Goal: Navigation & Orientation: Understand site structure

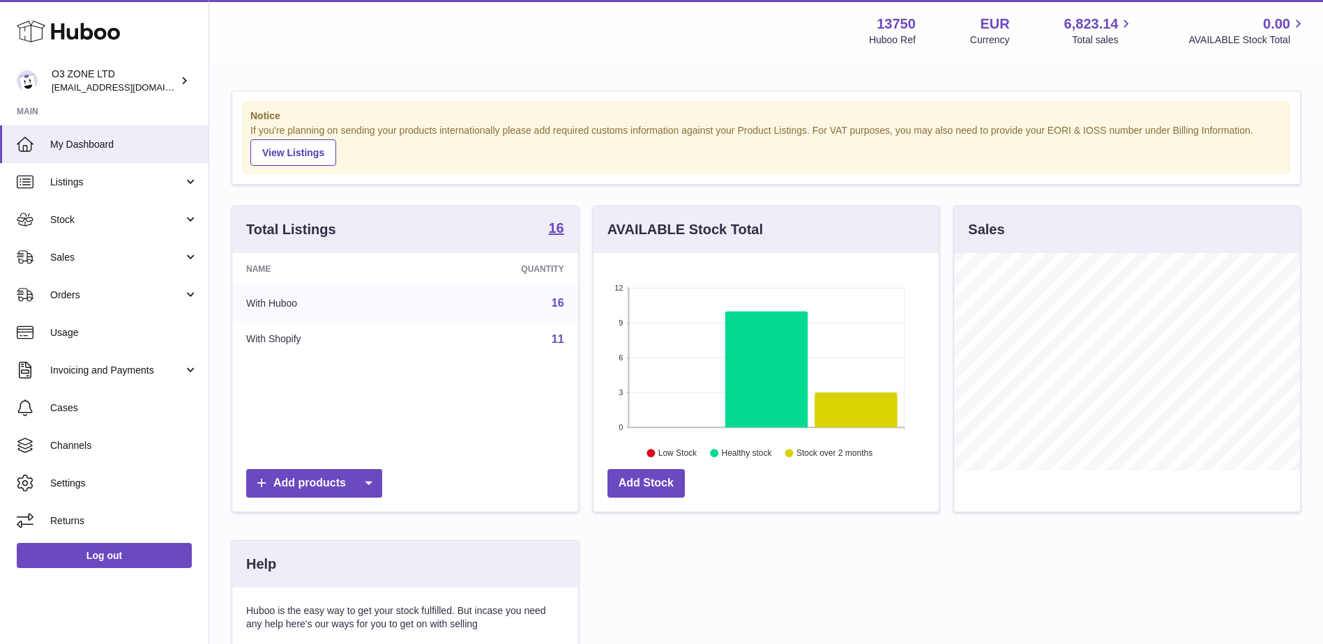
scroll to position [218, 349]
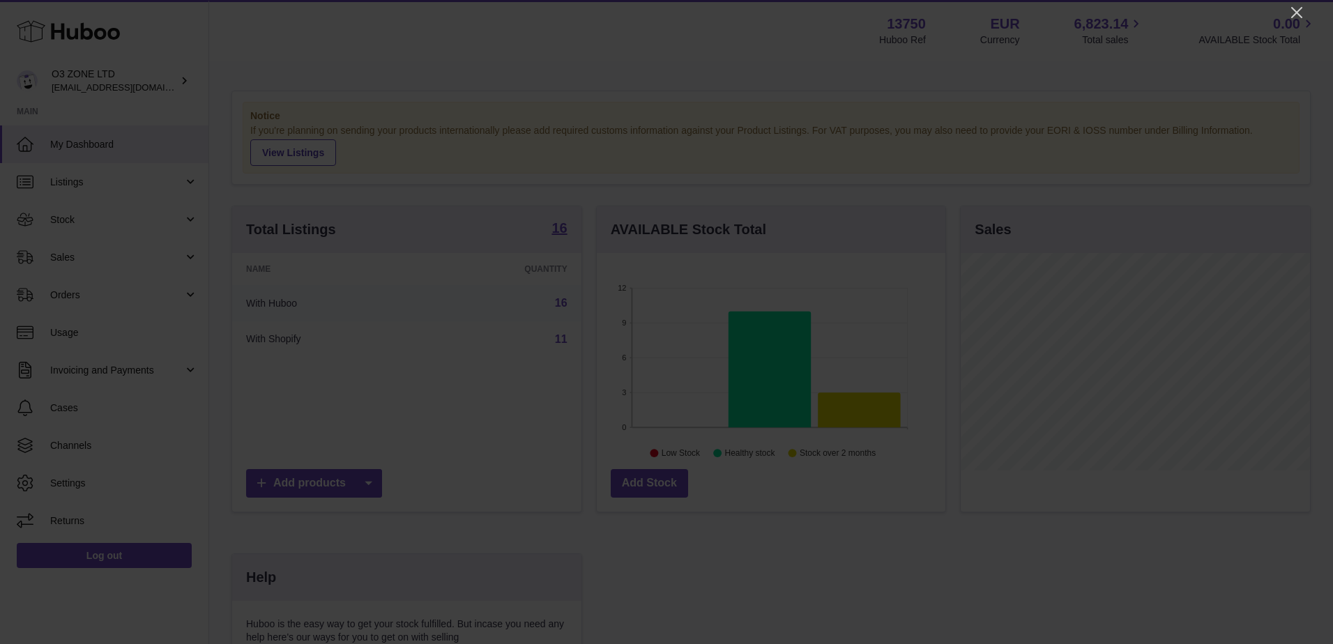
drag, startPoint x: 1300, startPoint y: 11, endPoint x: 1277, endPoint y: 28, distance: 28.5
click at [1299, 10] on icon "Close" at bounding box center [1297, 12] width 17 height 17
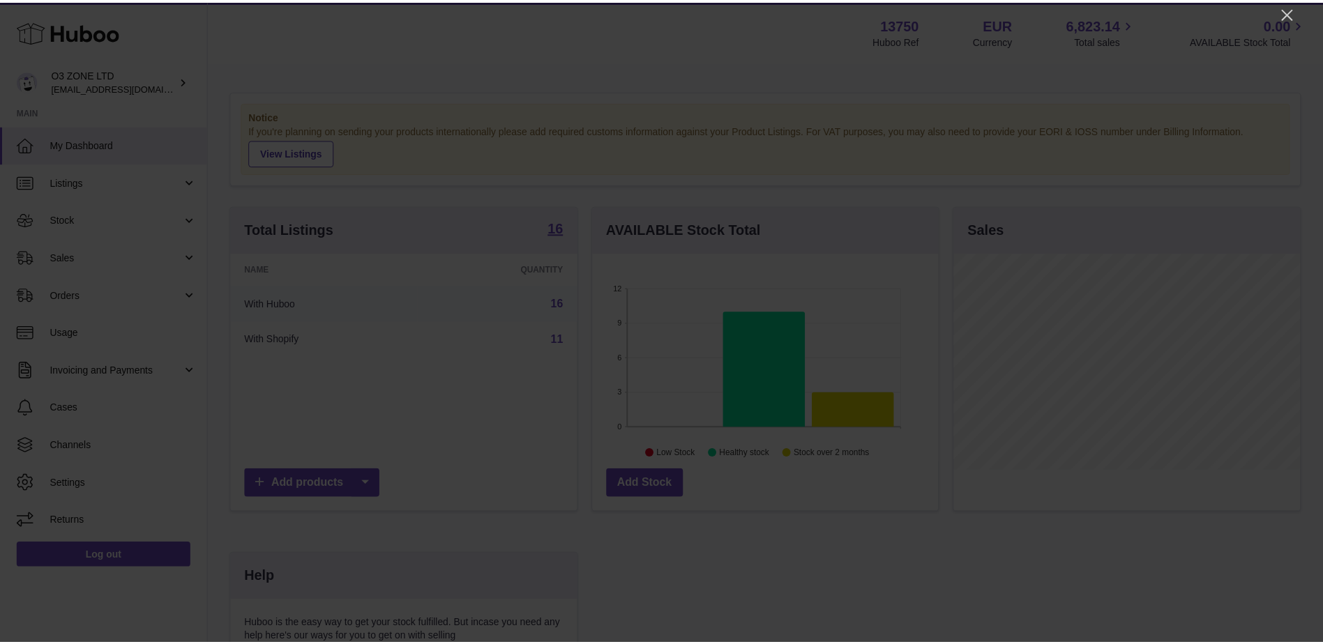
scroll to position [697173, 697044]
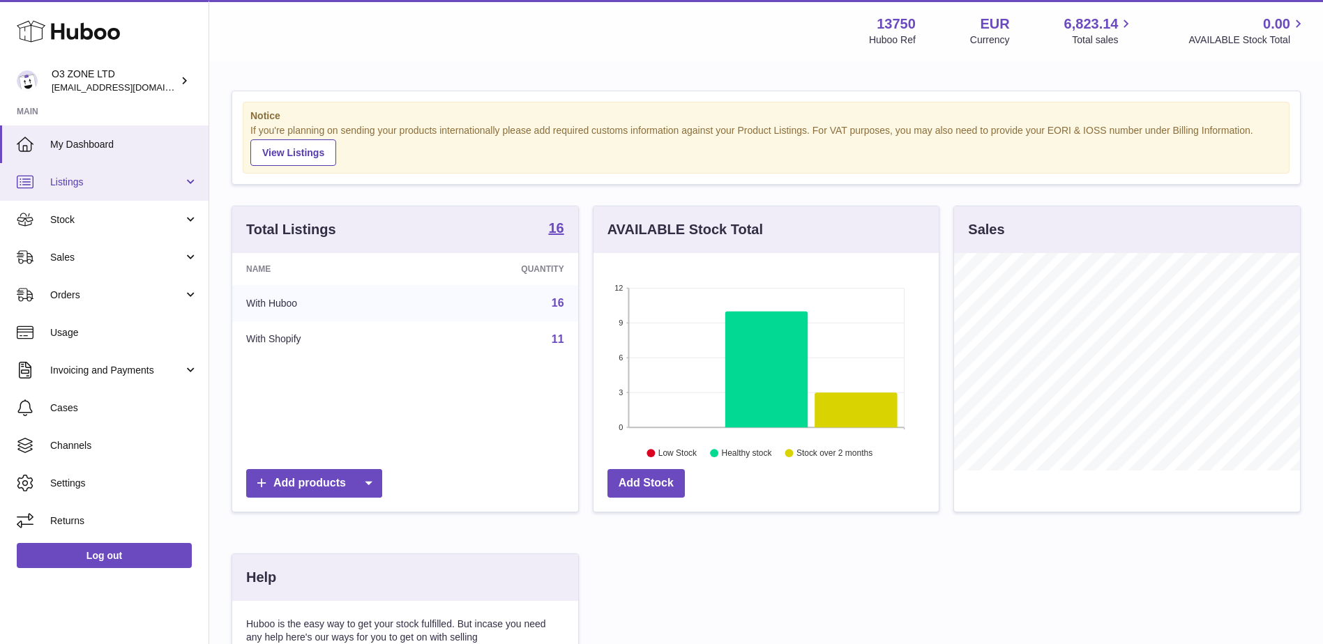
click at [111, 182] on span "Listings" at bounding box center [116, 182] width 133 height 13
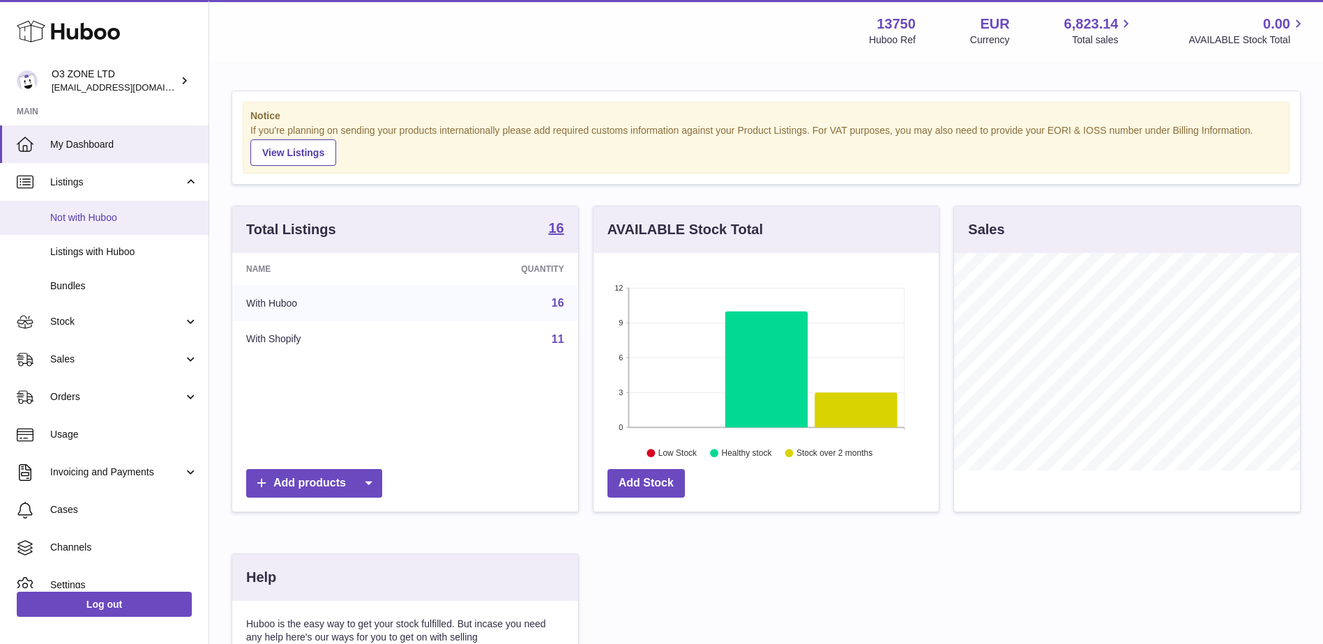
click at [97, 216] on span "Not with Huboo" at bounding box center [124, 217] width 148 height 13
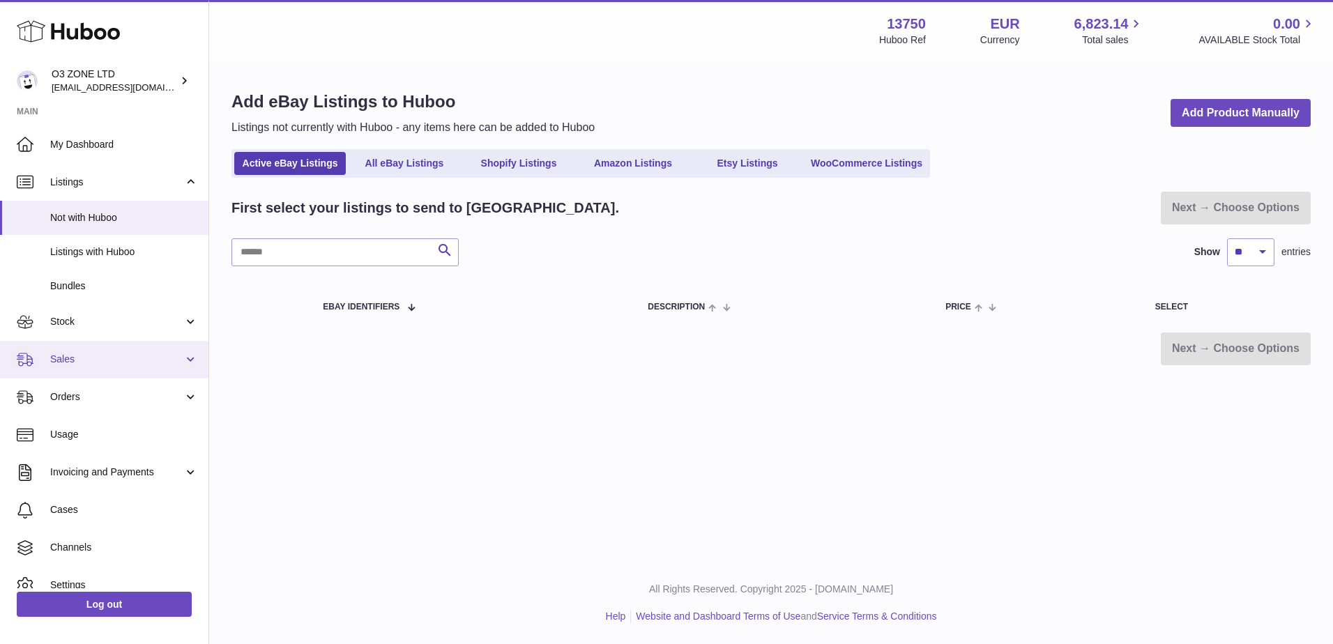
click at [76, 361] on span "Sales" at bounding box center [116, 359] width 133 height 13
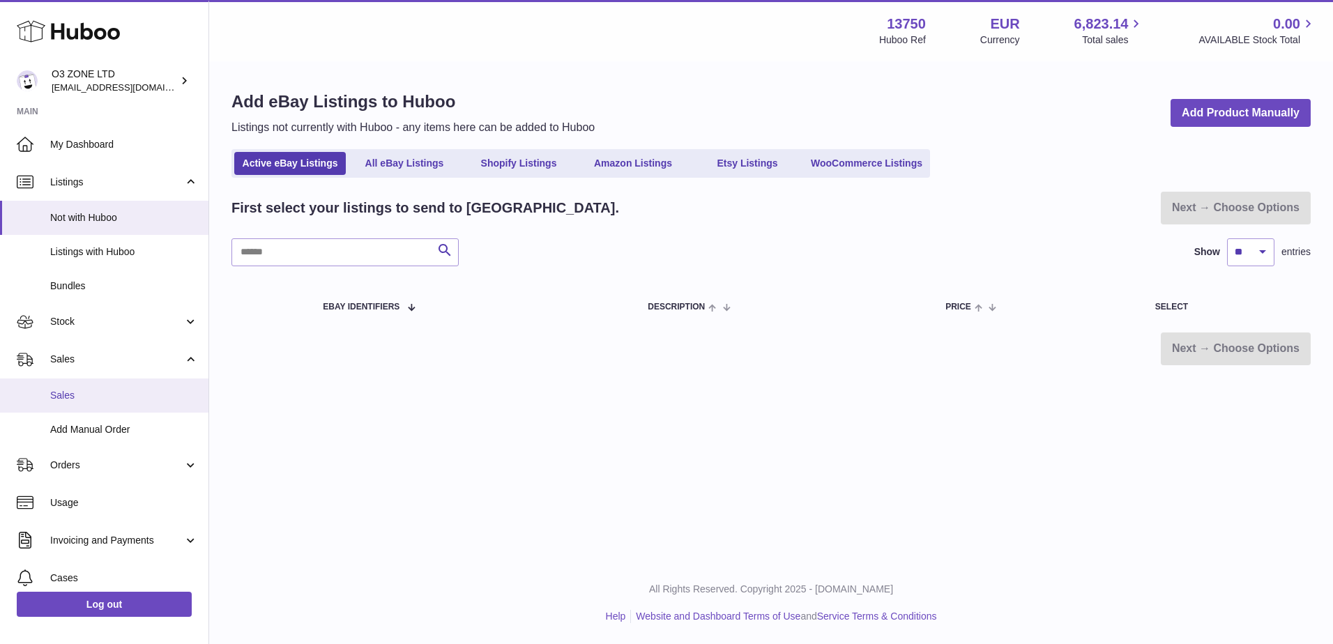
click at [80, 395] on span "Sales" at bounding box center [124, 395] width 148 height 13
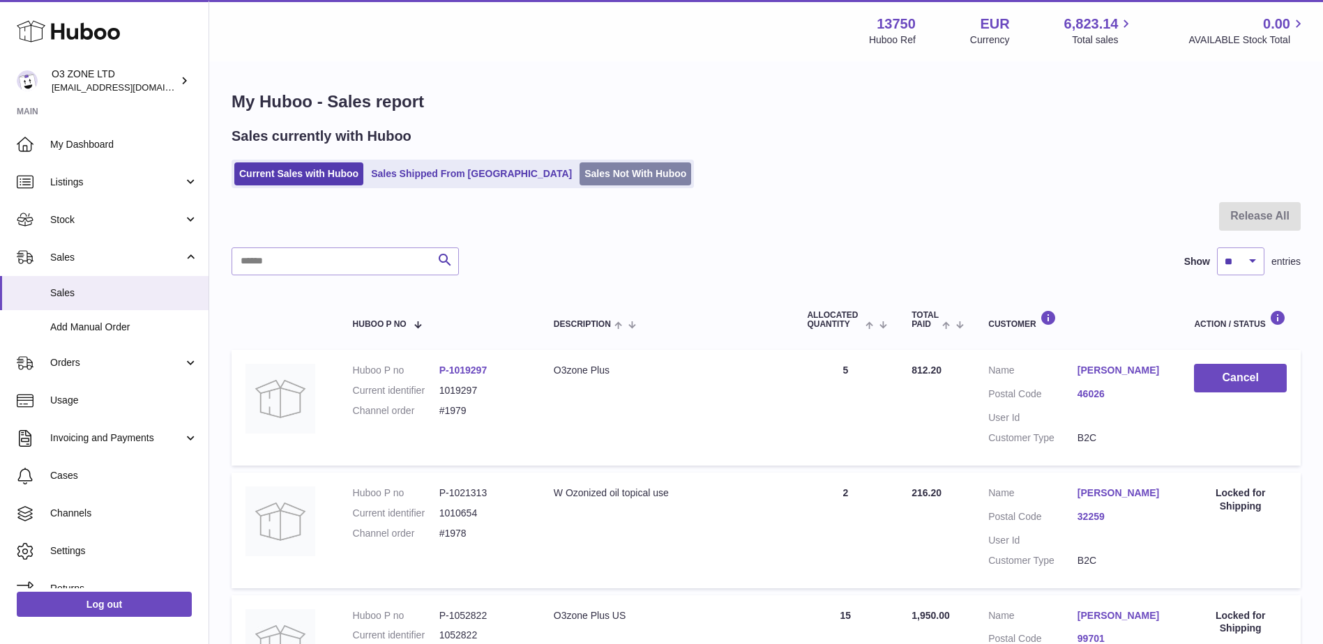
click at [580, 176] on link "Sales Not With Huboo" at bounding box center [636, 173] width 112 height 23
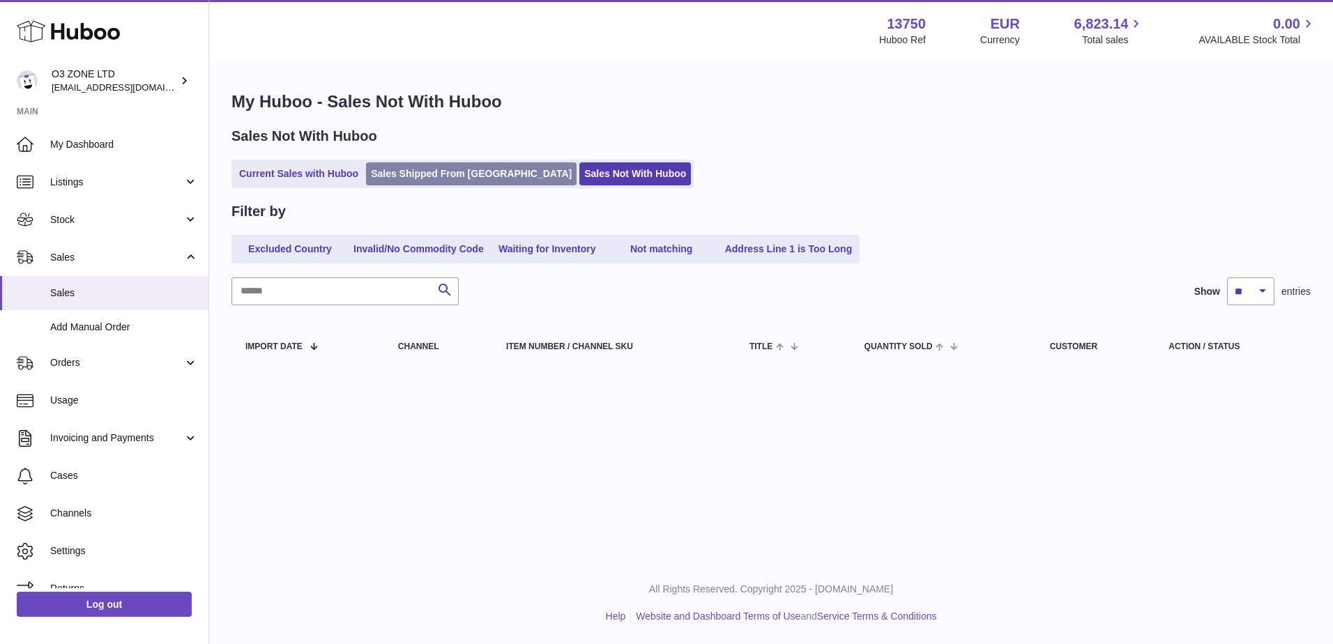
click at [438, 167] on link "Sales Shipped From [GEOGRAPHIC_DATA]" at bounding box center [471, 173] width 211 height 23
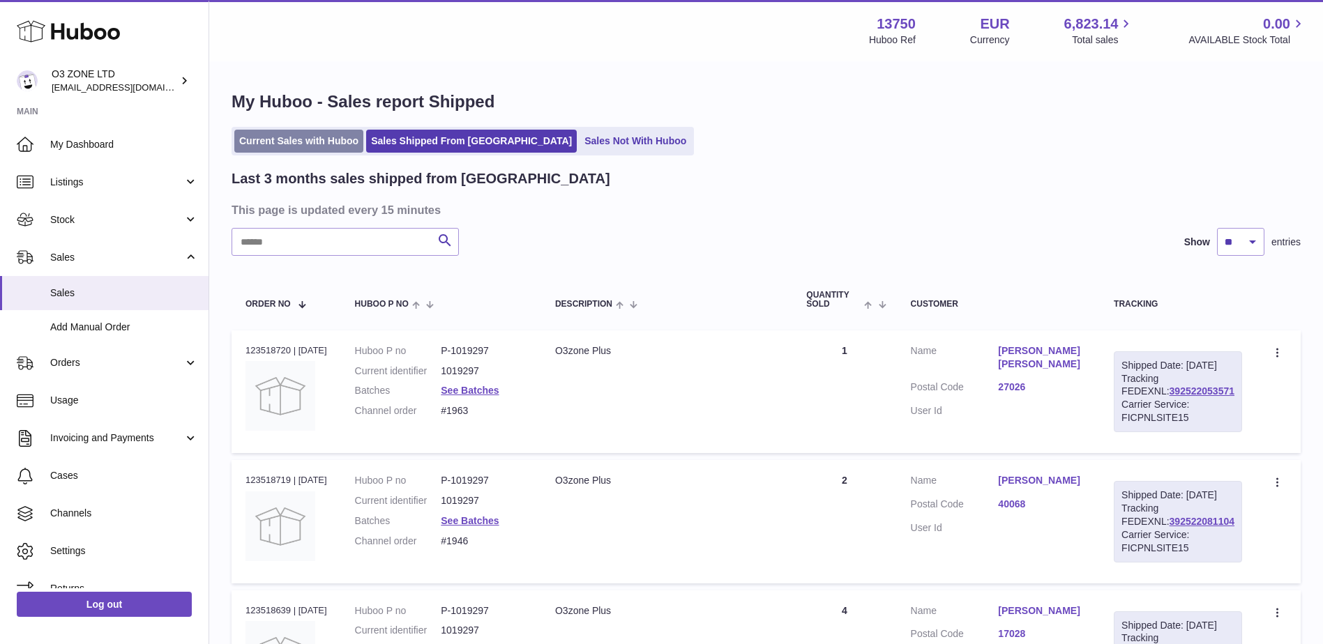
click at [298, 137] on link "Current Sales with Huboo" at bounding box center [298, 141] width 129 height 23
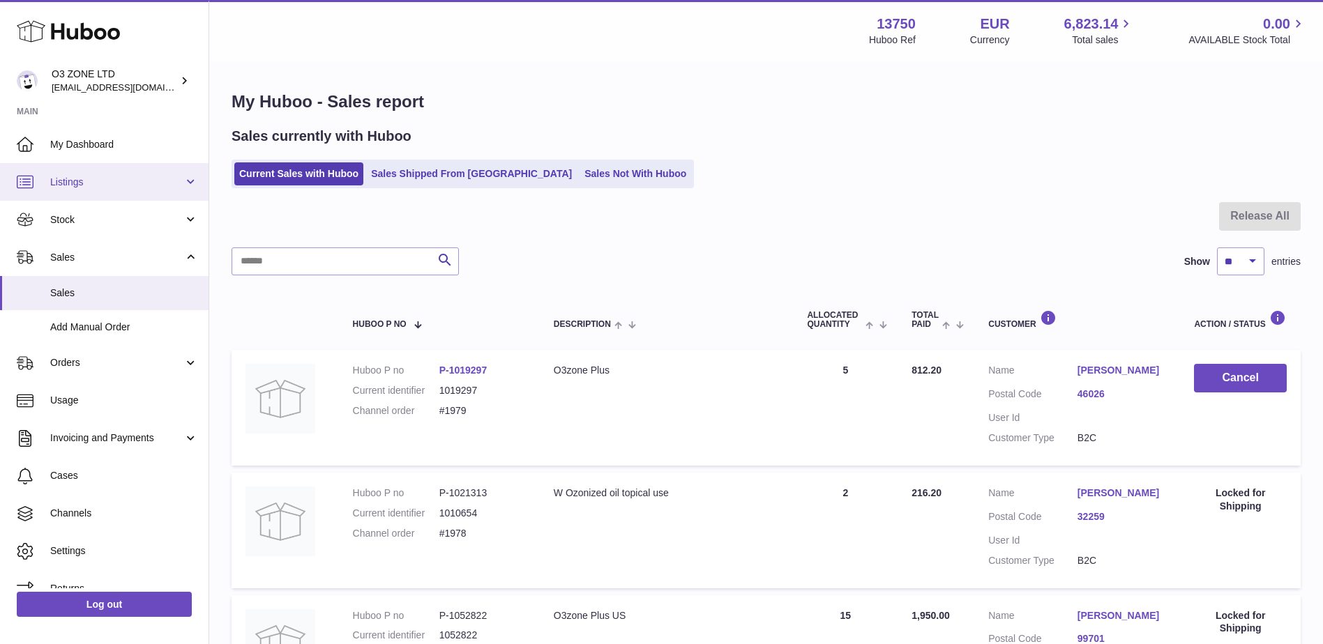
click at [110, 183] on span "Listings" at bounding box center [116, 182] width 133 height 13
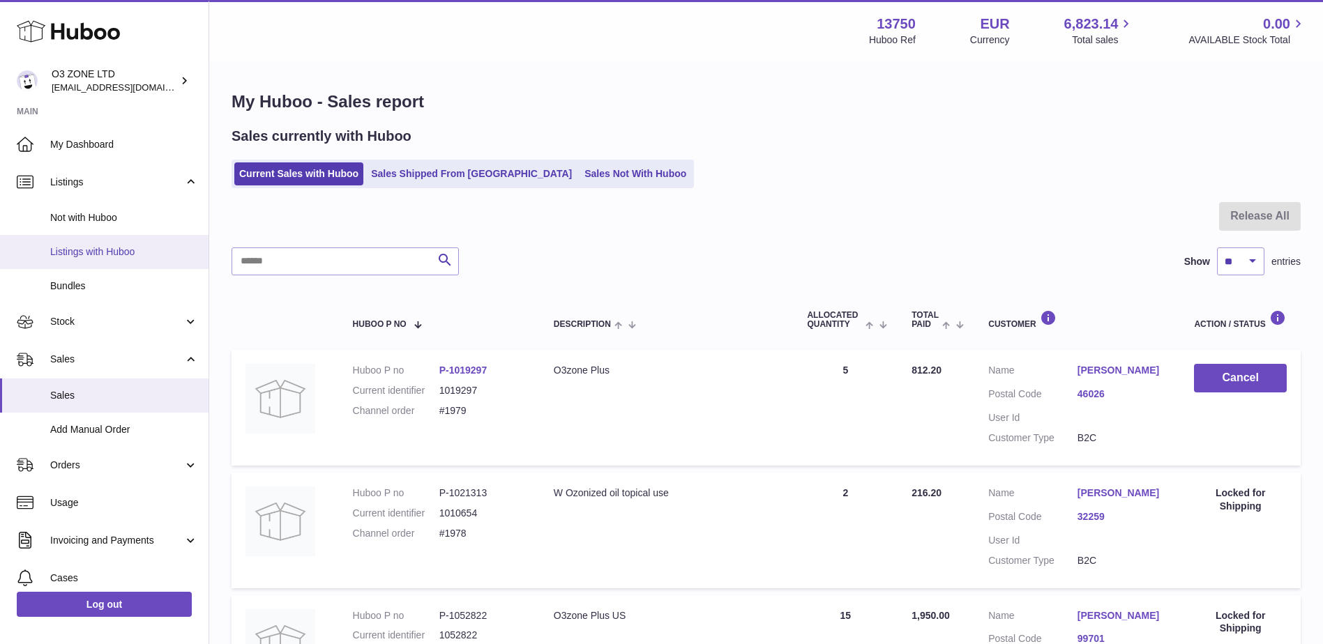
click at [84, 248] on span "Listings with Huboo" at bounding box center [124, 251] width 148 height 13
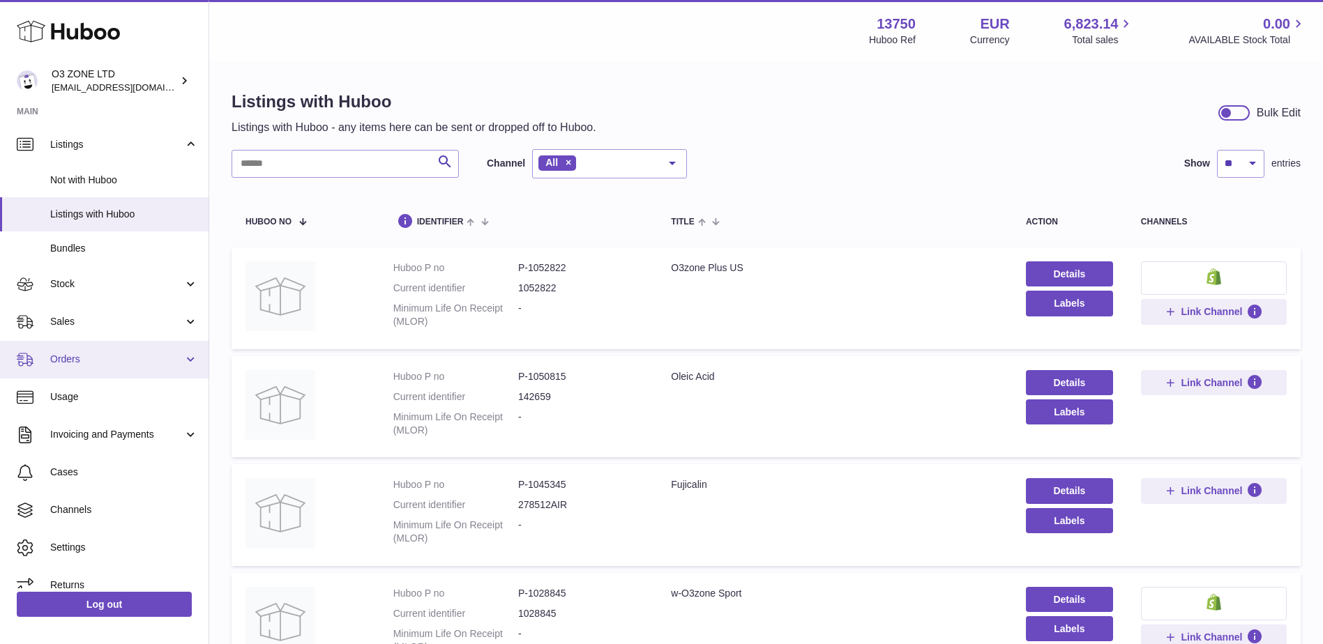
scroll to position [54, 0]
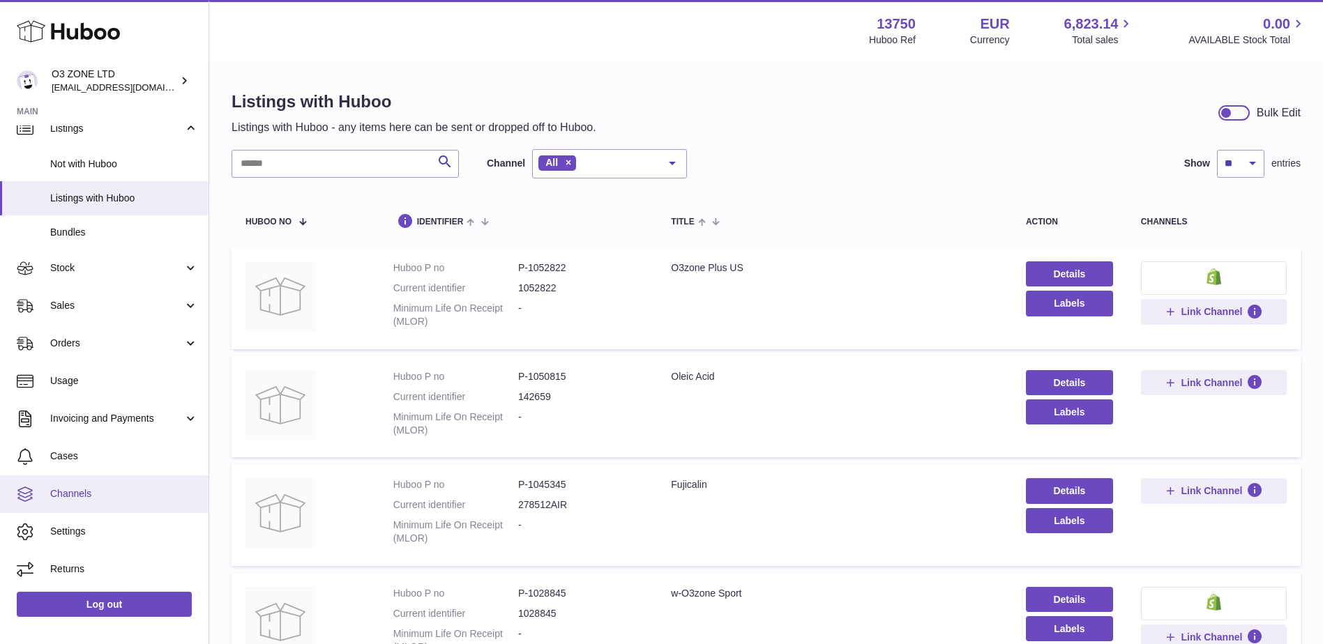
click at [55, 480] on link "Channels" at bounding box center [104, 495] width 209 height 38
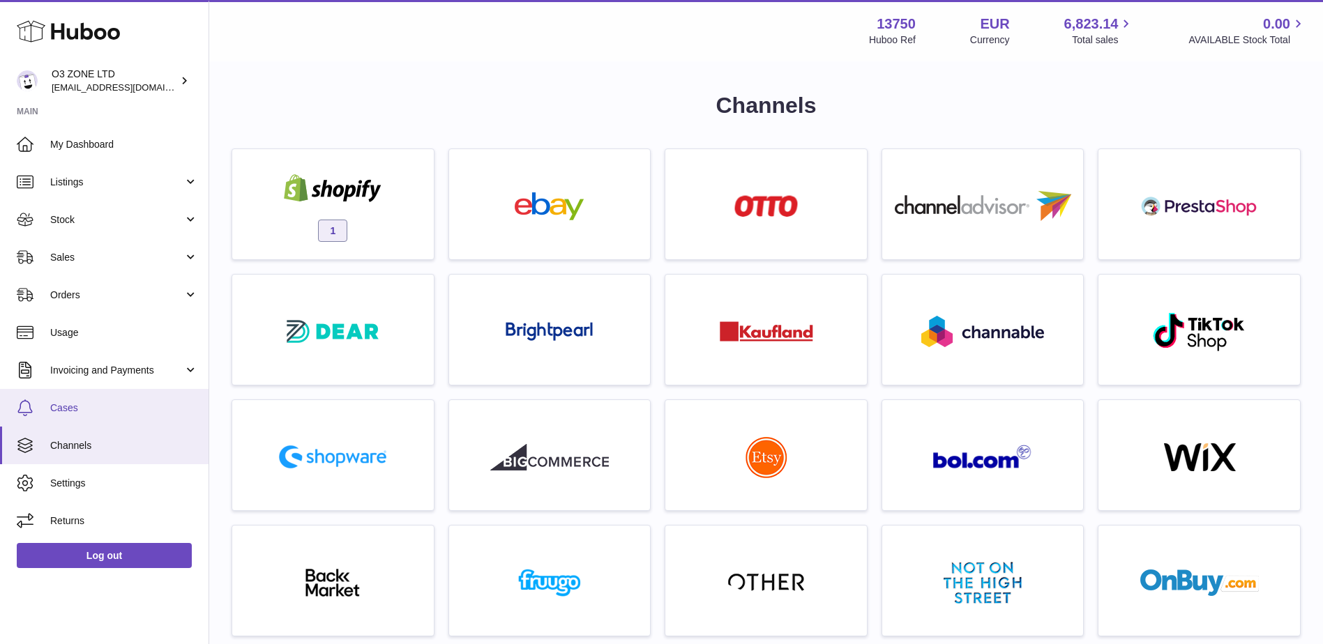
click at [66, 411] on span "Cases" at bounding box center [124, 408] width 148 height 13
